Goal: Information Seeking & Learning: Learn about a topic

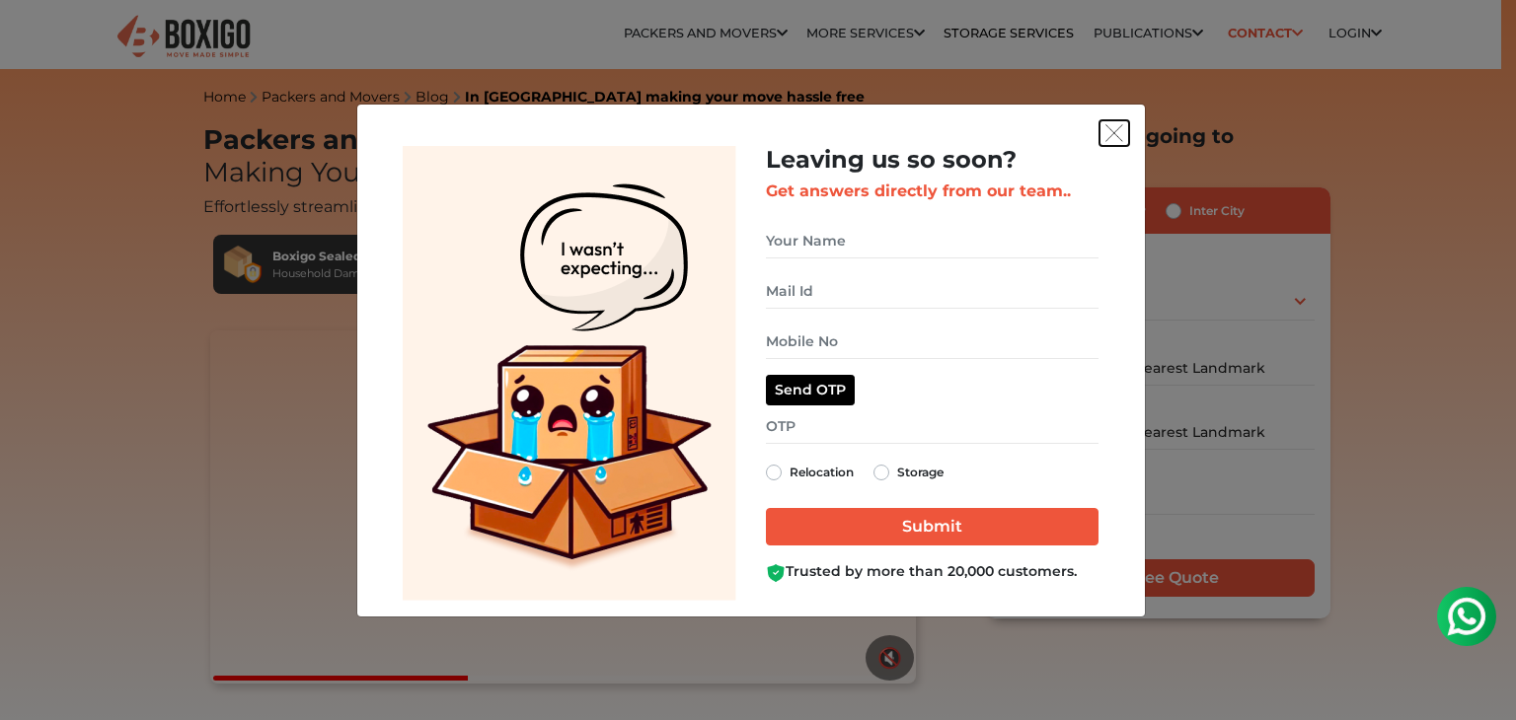
click at [1109, 133] on img "get free quote dialog" at bounding box center [1114, 133] width 18 height 18
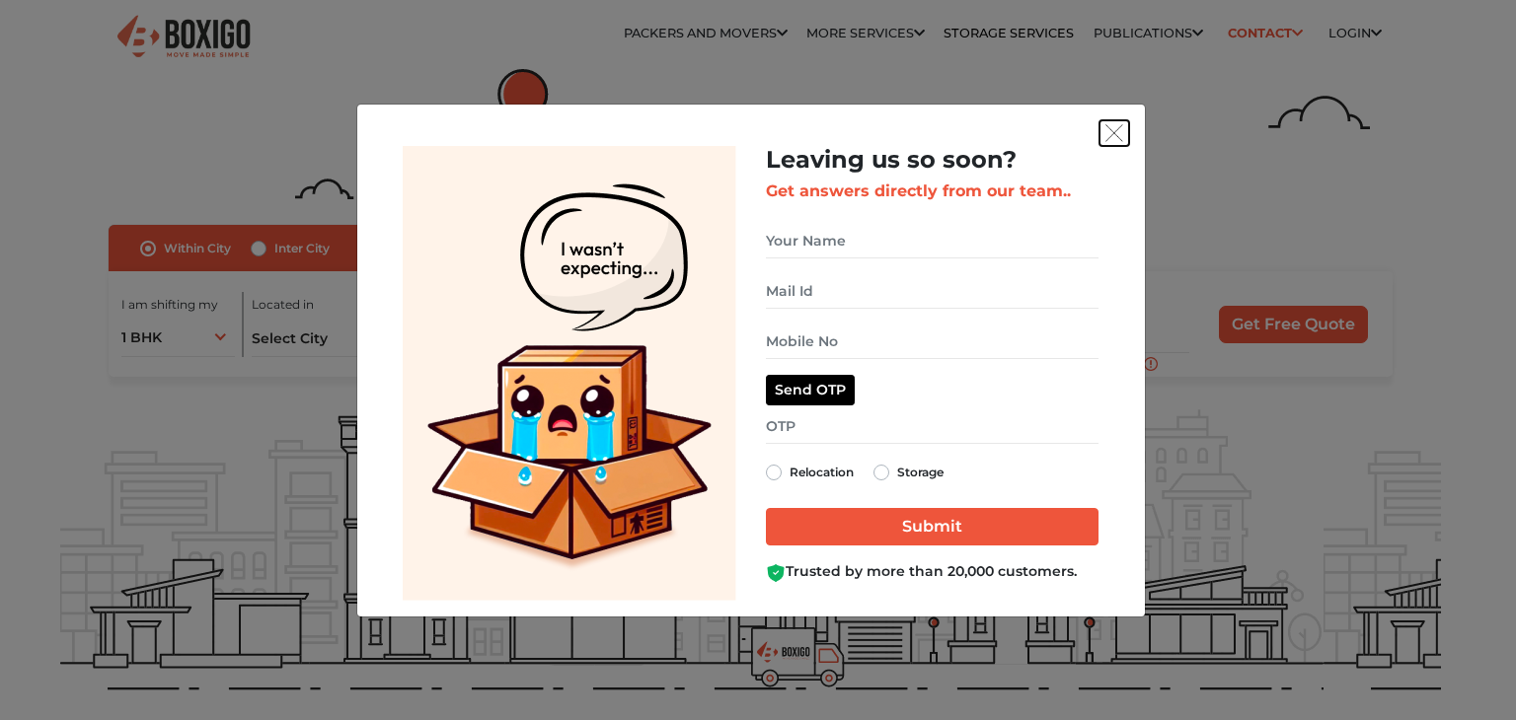
click at [1118, 135] on img "get free quote dialog" at bounding box center [1114, 133] width 18 height 18
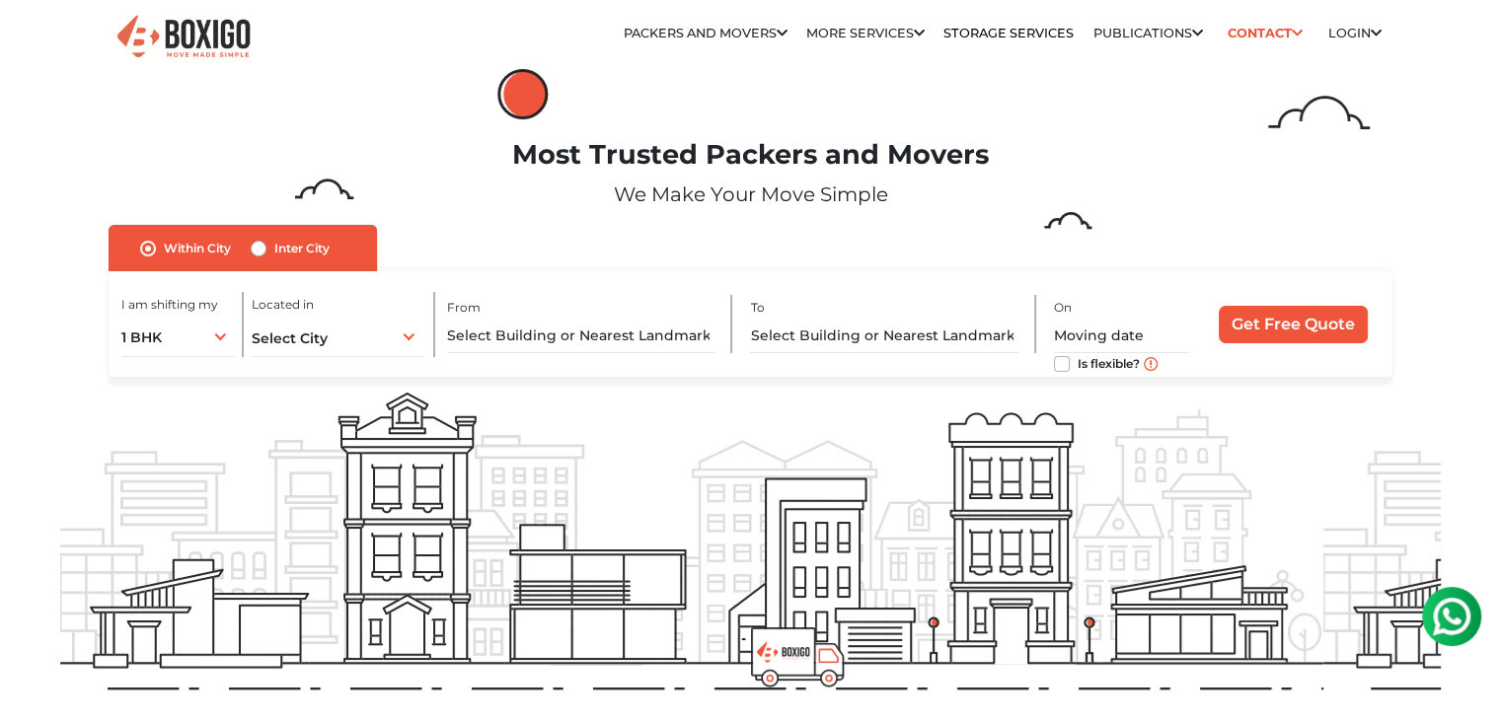
click at [1203, 185] on p "We Make Your Move Simple" at bounding box center [750, 195] width 1381 height 30
